Goal: Transaction & Acquisition: Purchase product/service

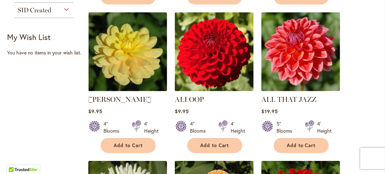
scroll to position [323, 0]
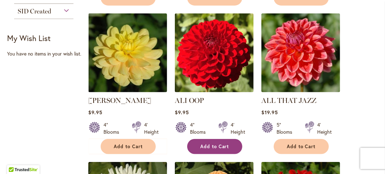
click at [212, 149] on button "Add to Cart" at bounding box center [214, 146] width 55 height 15
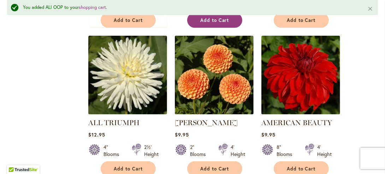
scroll to position [469, 0]
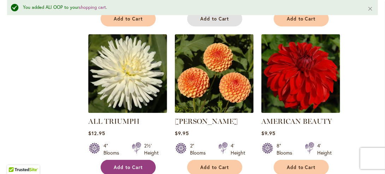
click at [133, 166] on span "Add to Cart" at bounding box center [128, 167] width 29 height 6
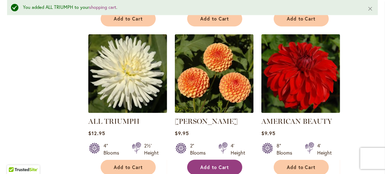
click at [218, 166] on span "Add to Cart" at bounding box center [214, 167] width 29 height 6
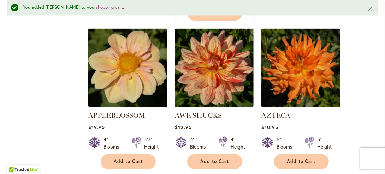
scroll to position [784, 0]
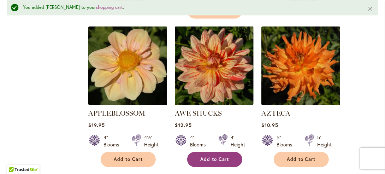
click at [219, 156] on span "Add to Cart" at bounding box center [214, 159] width 29 height 6
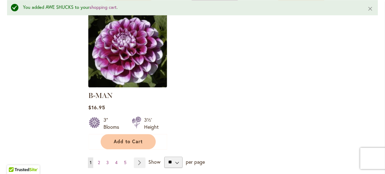
scroll to position [949, 0]
click at [98, 160] on span "2" at bounding box center [99, 162] width 2 height 5
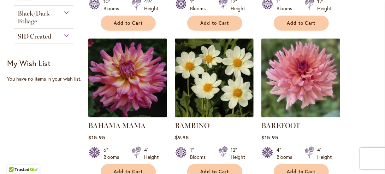
scroll to position [312, 0]
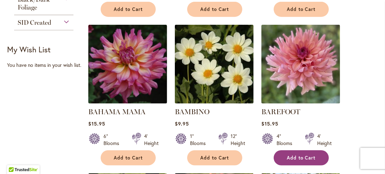
click at [301, 159] on span "Add to Cart" at bounding box center [301, 158] width 29 height 6
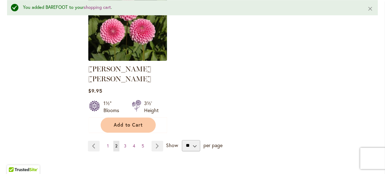
scroll to position [971, 0]
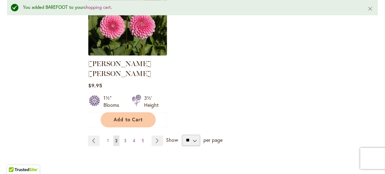
click at [124, 138] on span "3" at bounding box center [125, 140] width 2 height 5
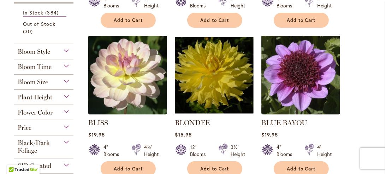
scroll to position [311, 0]
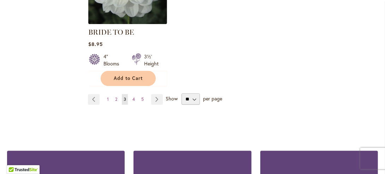
scroll to position [976, 0]
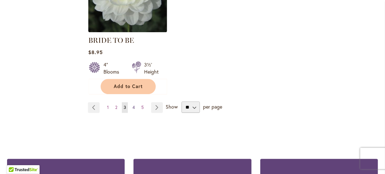
click at [133, 104] on span "4" at bounding box center [133, 106] width 2 height 5
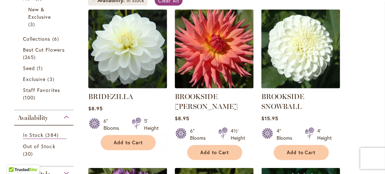
scroll to position [178, 0]
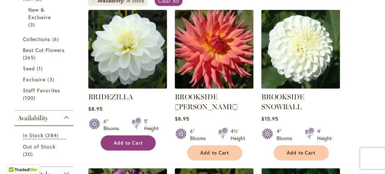
click at [126, 140] on span "Add to Cart" at bounding box center [128, 143] width 29 height 6
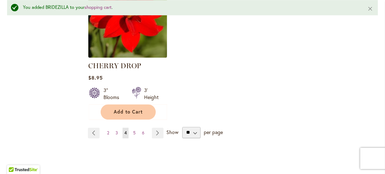
scroll to position [982, 0]
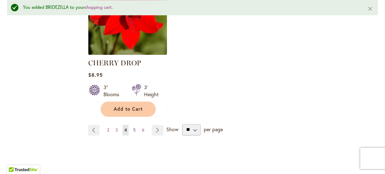
click at [133, 130] on link "Page 5" at bounding box center [134, 130] width 6 height 11
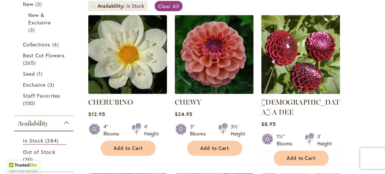
scroll to position [174, 0]
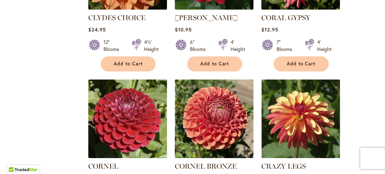
scroll to position [732, 0]
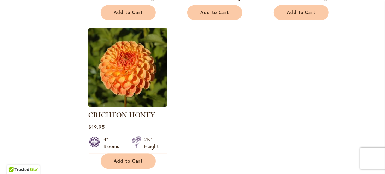
scroll to position [936, 0]
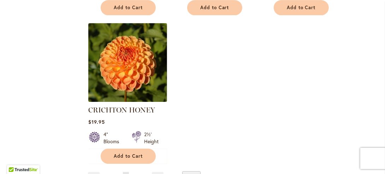
click at [133, 173] on span "6" at bounding box center [134, 176] width 2 height 5
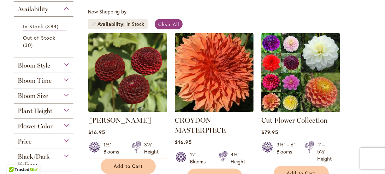
scroll to position [158, 0]
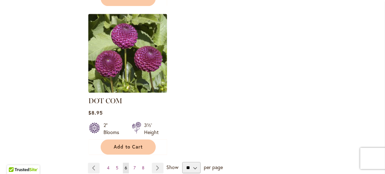
scroll to position [946, 0]
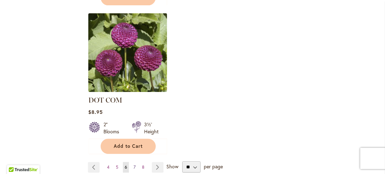
click at [133, 164] on span "7" at bounding box center [134, 166] width 2 height 5
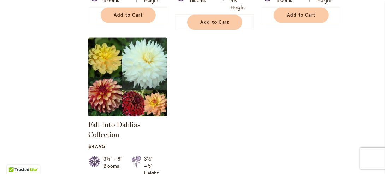
scroll to position [899, 0]
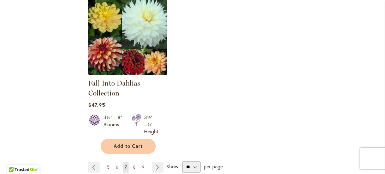
scroll to position [948, 0]
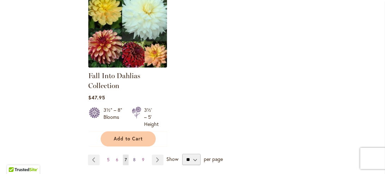
click at [133, 157] on span "8" at bounding box center [134, 159] width 2 height 5
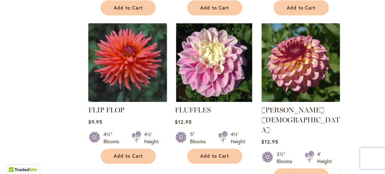
click at [337, 114] on div "Foxy Lady Rating: 97% 8 Reviews $12.95 3½" Blooms 4' Height Add to Cart" at bounding box center [300, 142] width 79 height 75
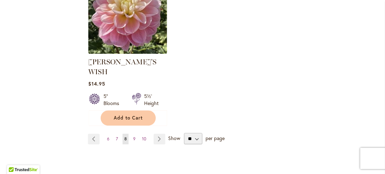
scroll to position [984, 0]
click at [133, 136] on span "9" at bounding box center [134, 138] width 2 height 5
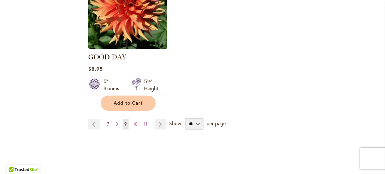
scroll to position [989, 0]
click at [134, 121] on span "10" at bounding box center [135, 123] width 4 height 5
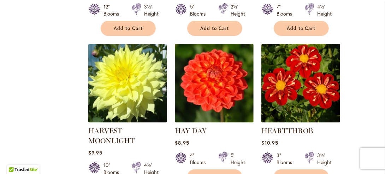
scroll to position [441, 0]
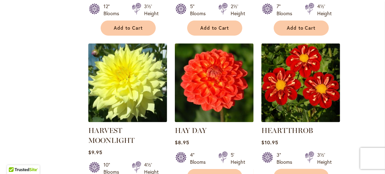
click at [336, 152] on div "3½' Height" at bounding box center [322, 158] width 35 height 14
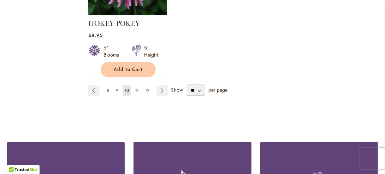
scroll to position [1020, 0]
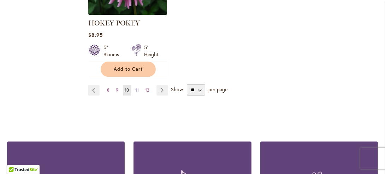
click at [136, 87] on span "11" at bounding box center [137, 89] width 4 height 5
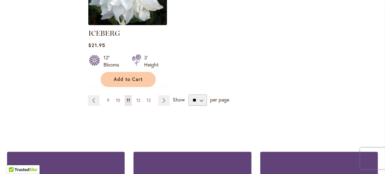
scroll to position [1004, 0]
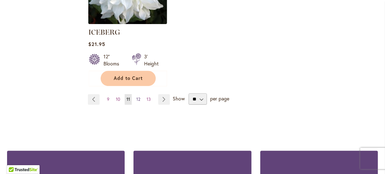
click at [137, 96] on span "12" at bounding box center [138, 98] width 4 height 5
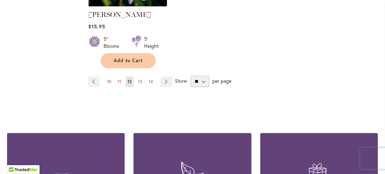
scroll to position [1029, 0]
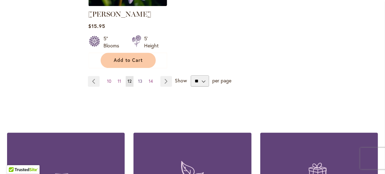
click at [141, 78] on span "13" at bounding box center [140, 80] width 4 height 5
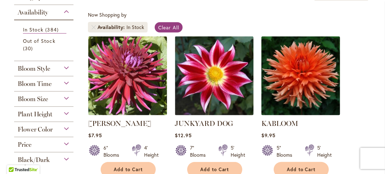
click at [336, 122] on strong "KABLOOM" at bounding box center [300, 123] width 79 height 10
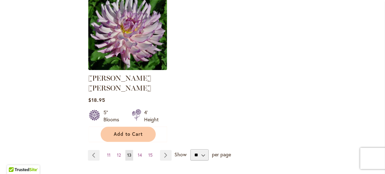
scroll to position [951, 0]
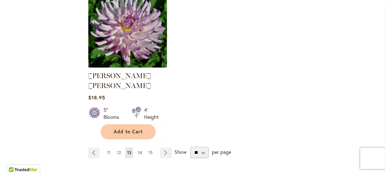
click at [139, 150] on span "14" at bounding box center [140, 152] width 4 height 5
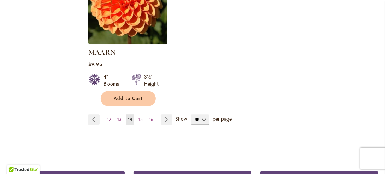
scroll to position [989, 0]
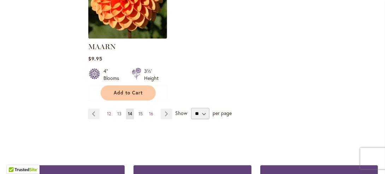
click at [139, 111] on span "15" at bounding box center [140, 113] width 4 height 5
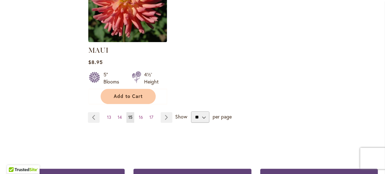
scroll to position [978, 0]
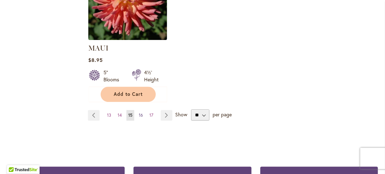
click at [141, 113] on span "16" at bounding box center [141, 114] width 4 height 5
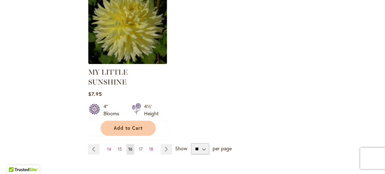
scroll to position [967, 0]
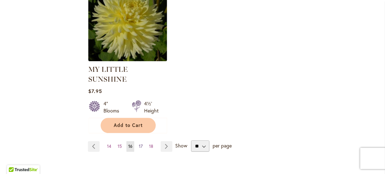
click at [140, 143] on span "17" at bounding box center [141, 145] width 4 height 5
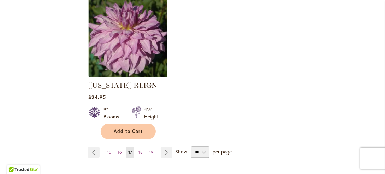
scroll to position [938, 0]
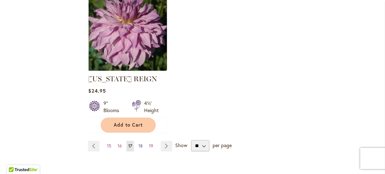
click at [140, 143] on span "18" at bounding box center [140, 145] width 4 height 5
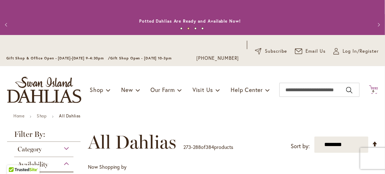
click at [372, 92] on span "6" at bounding box center [373, 91] width 2 height 5
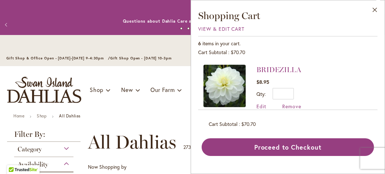
scroll to position [14, 0]
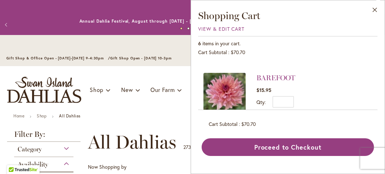
click at [377, 102] on div "BRIDEZILLA $8.95 Qty * Update Edit Remove" at bounding box center [287, 84] width 179 height 50
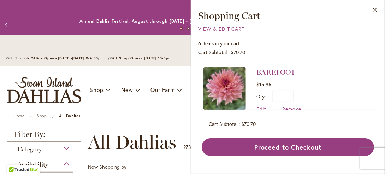
scroll to position [71, 0]
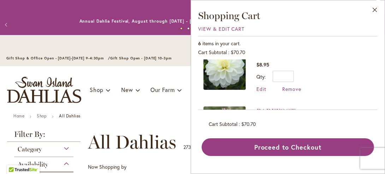
click at [377, 70] on div "Close Shopping Cart View & Edit Cart 6 items in your cart. Cart Subtotal $70.70…" at bounding box center [288, 87] width 194 height 174
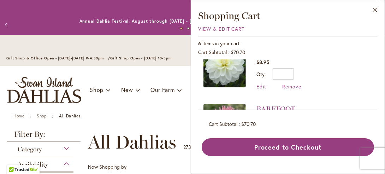
scroll to position [22, 0]
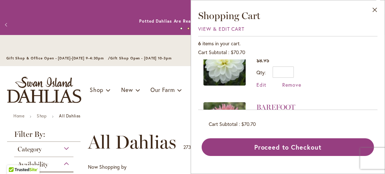
click at [376, 110] on div "6 items in your cart. Cart Subtotal $70.70 Recently added item(s) BRIDEZILLA $8…" at bounding box center [287, 96] width 179 height 120
click at [378, 107] on div "Close Shopping Cart View & Edit Cart 6 items in your cart. Cart Subtotal $70.70…" at bounding box center [288, 87] width 194 height 174
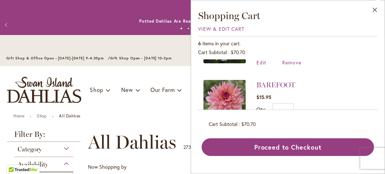
scroll to position [50, 0]
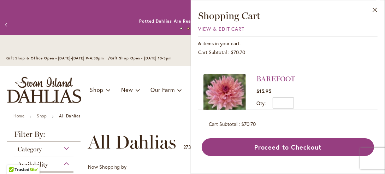
click at [380, 102] on div "Close Shopping Cart View & Edit Cart 6 items in your cart. Cart Subtotal $70.70…" at bounding box center [288, 87] width 194 height 174
click at [379, 104] on div "Close Shopping Cart View & Edit Cart 6 items in your cart. Cart Subtotal $70.70…" at bounding box center [288, 87] width 194 height 174
click at [379, 103] on div "Close Shopping Cart View & Edit Cart 6 items in your cart. Cart Subtotal $70.70…" at bounding box center [288, 87] width 194 height 174
click at [380, 103] on div "Close Shopping Cart View & Edit Cart 6 items in your cart. Cart Subtotal $70.70…" at bounding box center [288, 87] width 194 height 174
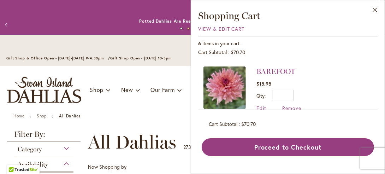
scroll to position [64, 0]
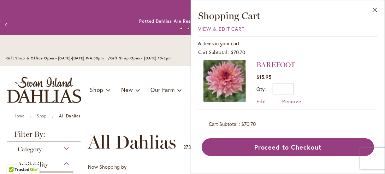
click at [378, 105] on div "Close Shopping Cart View & Edit Cart 6 items in your cart. Cart Subtotal $70.70…" at bounding box center [288, 87] width 194 height 174
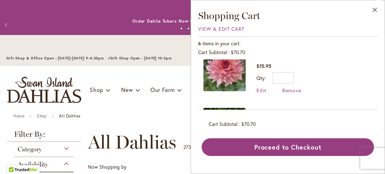
click at [377, 110] on div "6 items in your cart. Cart Subtotal $70.70 Recently added item(s) BRIDEZILLA $8…" at bounding box center [287, 96] width 179 height 120
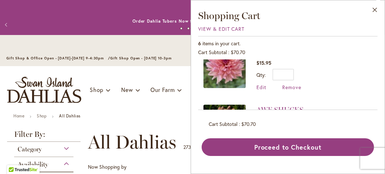
click at [378, 108] on div "Close Shopping Cart View & Edit Cart 6 items in your cart. Cart Subtotal $70.70…" at bounding box center [288, 87] width 194 height 174
click at [380, 107] on div "Close Shopping Cart View & Edit Cart 6 items in your cart. Cart Subtotal $70.70…" at bounding box center [288, 87] width 194 height 174
click at [379, 107] on div "Close Shopping Cart View & Edit Cart 6 items in your cart. Cart Subtotal $70.70…" at bounding box center [288, 87] width 194 height 174
click at [378, 106] on div "Close Shopping Cart View & Edit Cart 6 items in your cart. Cart Subtotal $70.70…" at bounding box center [288, 87] width 194 height 174
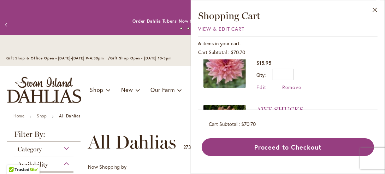
click at [378, 106] on div "Close Shopping Cart View & Edit Cart 6 items in your cart. Cart Subtotal $70.70…" at bounding box center [288, 87] width 194 height 174
click at [365, 106] on li "AWE SHUCKS $12.95 Qty * Update Edit Remove" at bounding box center [287, 126] width 169 height 59
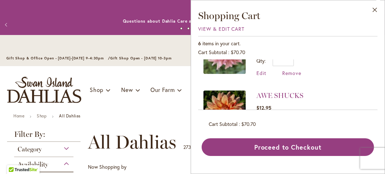
click at [378, 105] on div "Close Shopping Cart View & Edit Cart 6 items in your cart. Cart Subtotal $70.70…" at bounding box center [288, 87] width 194 height 174
click at [378, 102] on div "Close Shopping Cart View & Edit Cart 6 items in your cart. Cart Subtotal $70.70…" at bounding box center [288, 87] width 194 height 174
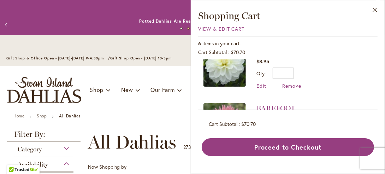
scroll to position [32, 0]
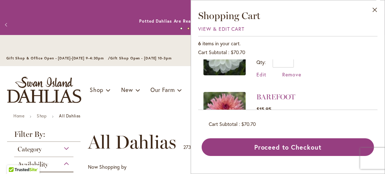
click at [377, 106] on div "Close Shopping Cart View & Edit Cart 6 items in your cart. Cart Subtotal $70.70…" at bounding box center [288, 87] width 194 height 174
click at [366, 63] on li "BRIDEZILLA $8.95 Qty * Update Edit Remove" at bounding box center [287, 59] width 169 height 52
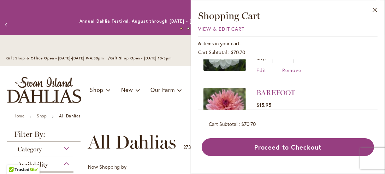
scroll to position [0, 0]
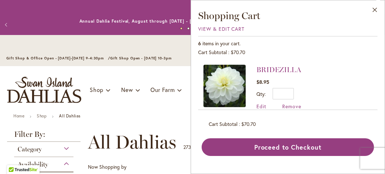
click at [234, 86] on img at bounding box center [224, 86] width 42 height 42
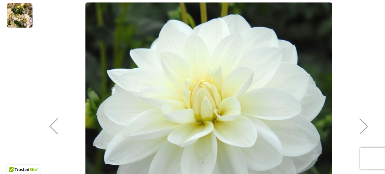
scroll to position [197, 0]
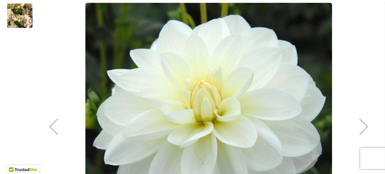
click at [285, 104] on div "BRIDEZILLA" at bounding box center [209, 126] width 338 height 385
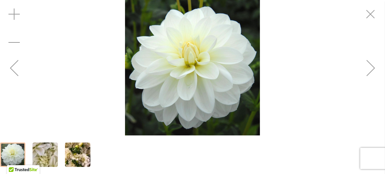
click at [373, 67] on div "Next" at bounding box center [371, 68] width 28 height 28
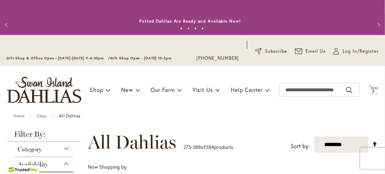
click at [372, 91] on span "6" at bounding box center [373, 91] width 2 height 5
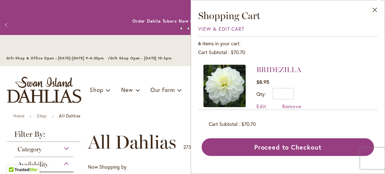
scroll to position [14, 0]
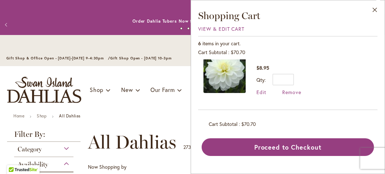
click div "Close Shopping Cart View & Edit Cart 6 items in your cart. Cart Subtotal $70.70…"
click div "6 items in your cart. Cart Subtotal $70.70 Recently added item(s) BRIDEZILLA $8…"
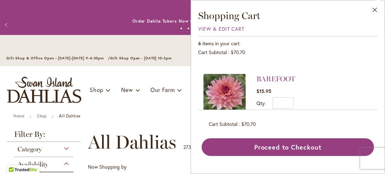
scroll to position [56, 0]
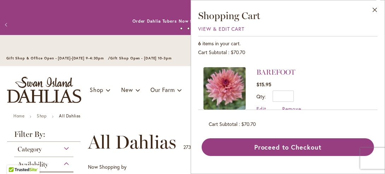
click div "Close Shopping Cart View & Edit Cart 6 items in your cart. Cart Subtotal $70.70…"
click img
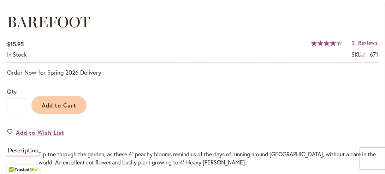
scroll to position [510, 0]
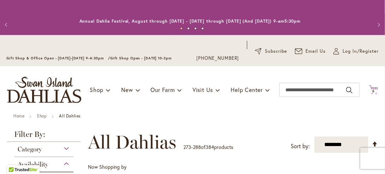
click at [372, 91] on span "6" at bounding box center [373, 91] width 2 height 5
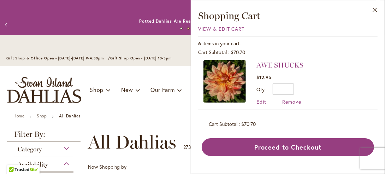
scroll to position [122, 0]
click at [230, 85] on img at bounding box center [224, 81] width 42 height 42
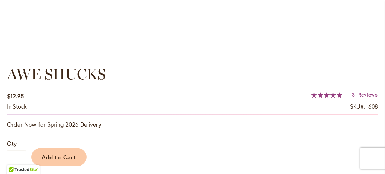
scroll to position [468, 0]
click at [282, 144] on div "Add to Cart" at bounding box center [202, 155] width 352 height 32
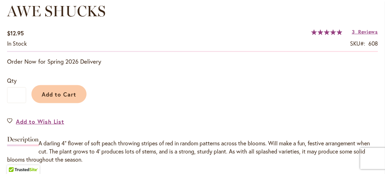
scroll to position [530, 0]
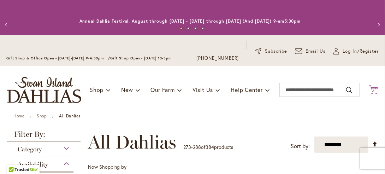
click at [370, 89] on span "6 6 items" at bounding box center [373, 91] width 7 height 4
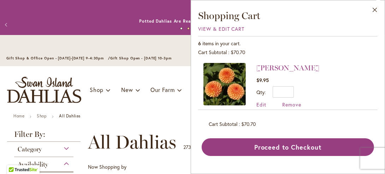
scroll to position [179, 0]
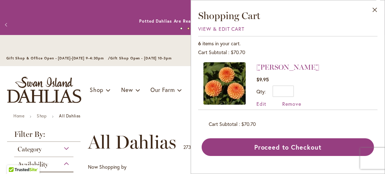
click at [230, 81] on img at bounding box center [224, 83] width 42 height 42
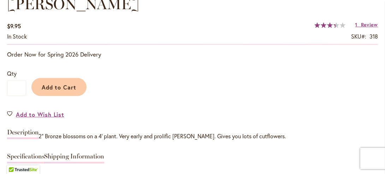
scroll to position [539, 0]
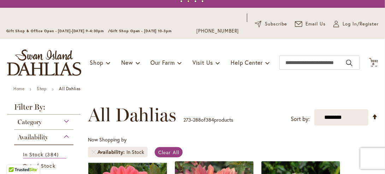
scroll to position [26, 0]
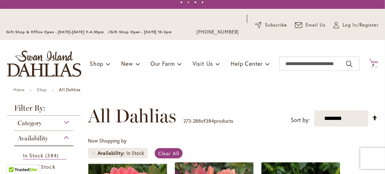
click at [372, 65] on span "6" at bounding box center [373, 64] width 2 height 5
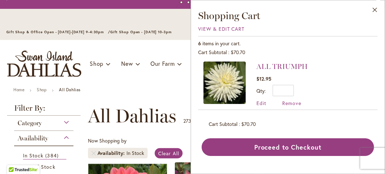
scroll to position [239, 0]
click at [241, 92] on img at bounding box center [224, 82] width 42 height 42
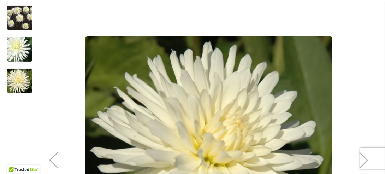
scroll to position [163, 0]
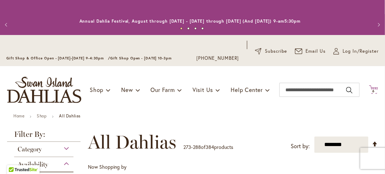
click at [372, 91] on span "6" at bounding box center [373, 91] width 2 height 5
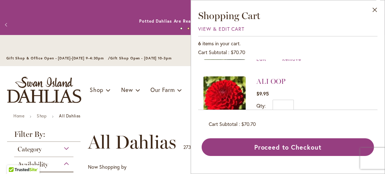
scroll to position [281, 0]
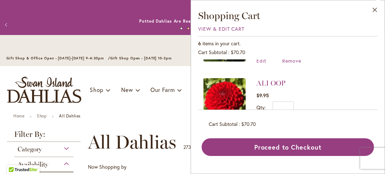
click at [274, 91] on span "$9.95" at bounding box center [278, 94] width 45 height 6
click at [243, 91] on img at bounding box center [224, 99] width 42 height 42
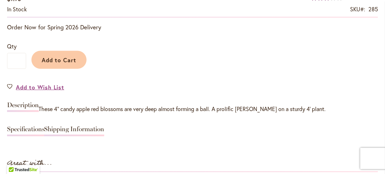
scroll to position [565, 0]
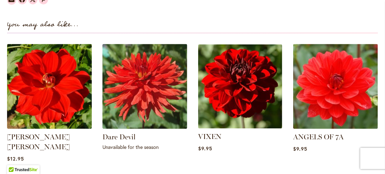
click at [281, 149] on div "$9.95" at bounding box center [240, 148] width 84 height 7
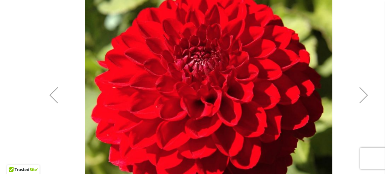
scroll to position [227, 0]
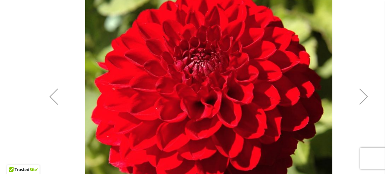
click at [365, 96] on div "Next" at bounding box center [363, 96] width 28 height 28
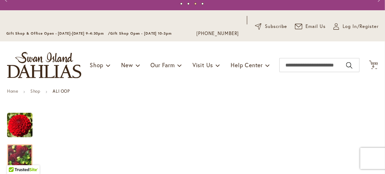
scroll to position [23, 0]
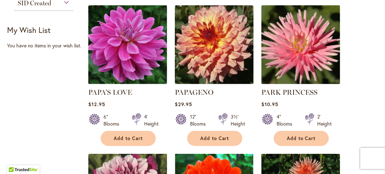
scroll to position [330, 0]
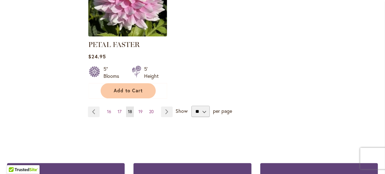
scroll to position [1003, 0]
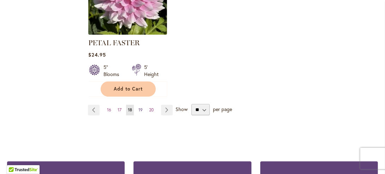
click at [139, 107] on span "19" at bounding box center [140, 109] width 4 height 5
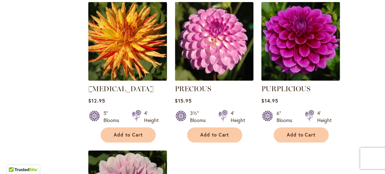
scroll to position [801, 0]
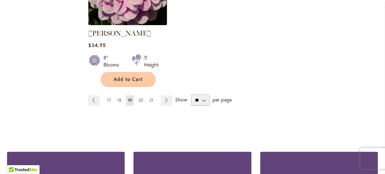
scroll to position [1005, 0]
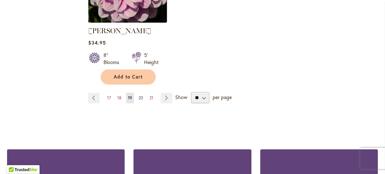
click at [138, 95] on span "20" at bounding box center [140, 97] width 5 height 5
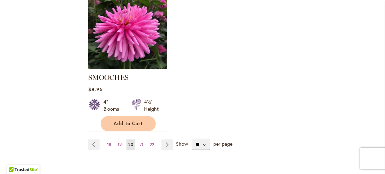
scroll to position [950, 0]
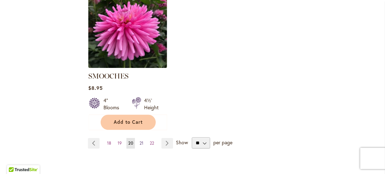
click at [140, 140] on span "21" at bounding box center [141, 142] width 4 height 5
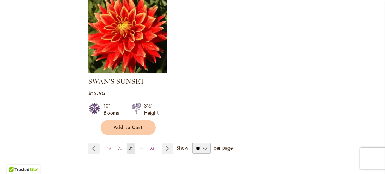
scroll to position [946, 0]
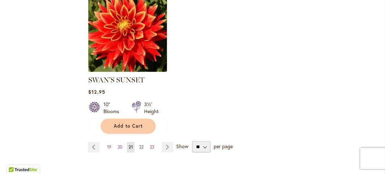
click at [140, 144] on span "22" at bounding box center [141, 146] width 4 height 5
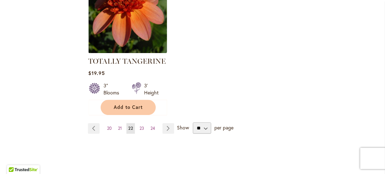
scroll to position [957, 0]
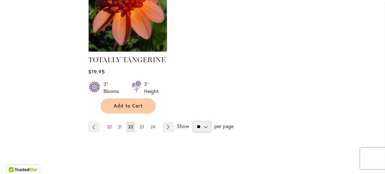
click at [143, 124] on span "23" at bounding box center [141, 126] width 5 height 5
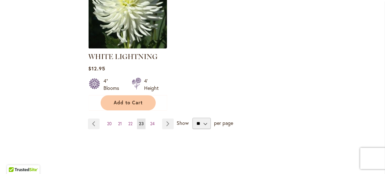
scroll to position [970, 0]
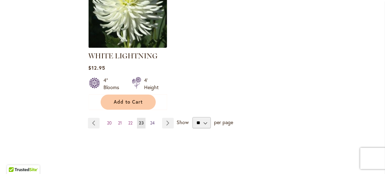
click at [153, 120] on span "24" at bounding box center [152, 122] width 5 height 5
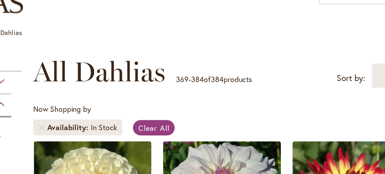
scroll to position [89, 0]
